Goal: Information Seeking & Learning: Learn about a topic

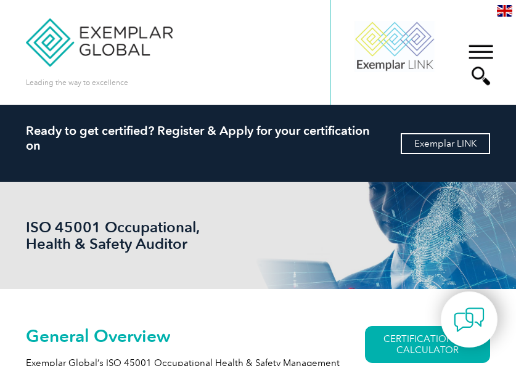
click at [427, 142] on link "Exemplar LINK" at bounding box center [445, 143] width 89 height 21
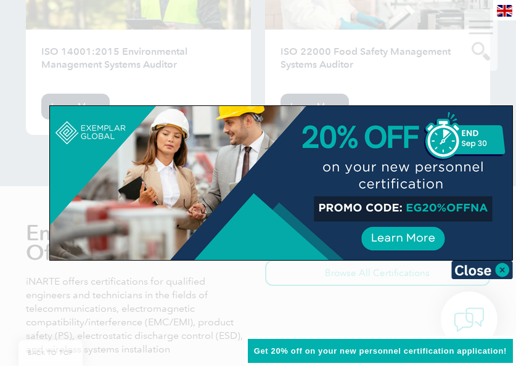
scroll to position [2034, 0]
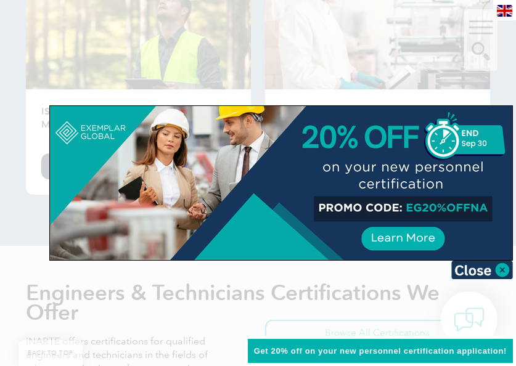
click at [446, 59] on div at bounding box center [258, 183] width 516 height 366
